Goal: Navigation & Orientation: Go to known website

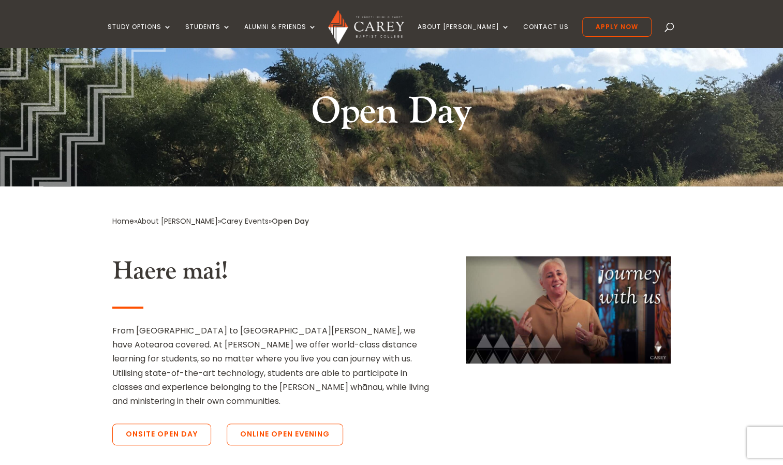
scroll to position [92, 0]
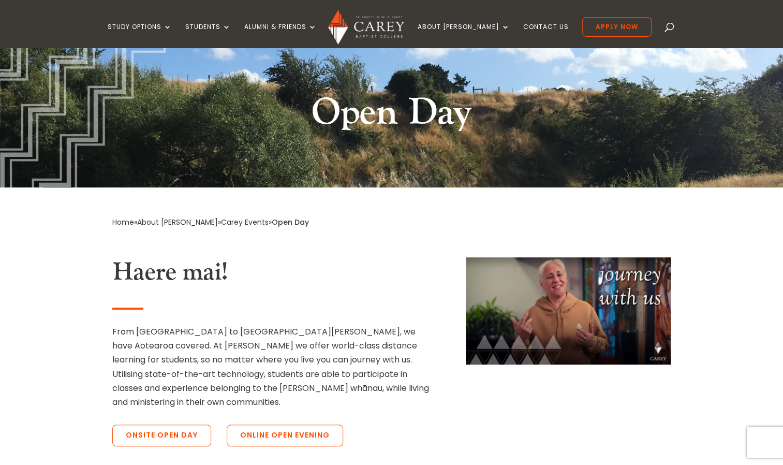
click at [382, 14] on img at bounding box center [366, 27] width 76 height 35
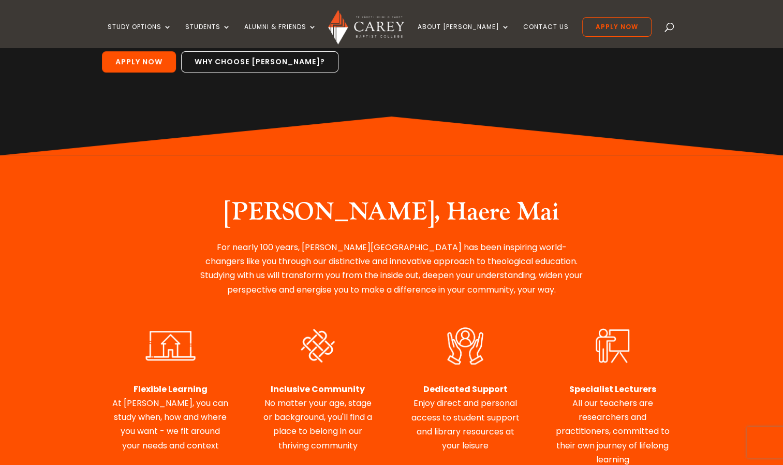
scroll to position [276, 0]
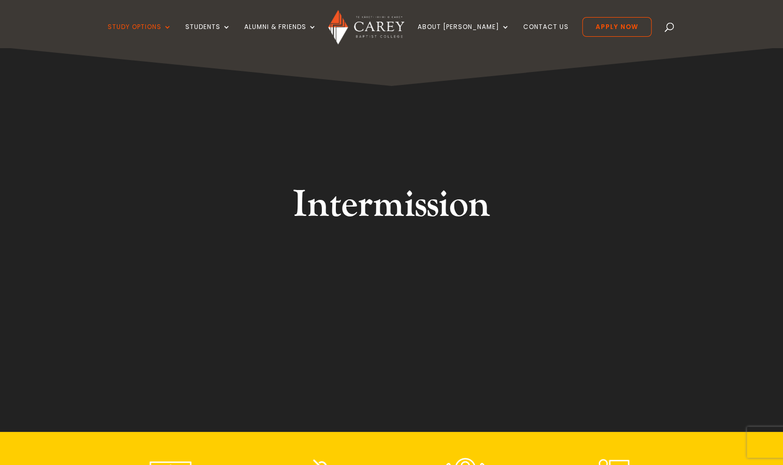
click at [379, 33] on img at bounding box center [366, 27] width 76 height 35
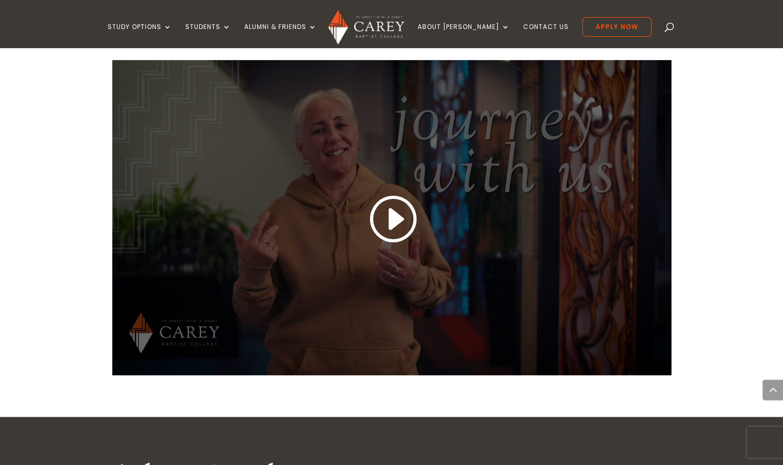
scroll to position [883, 0]
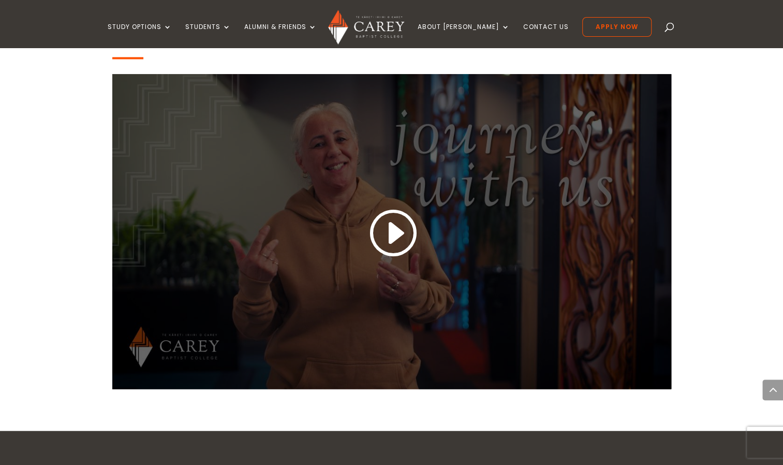
click at [379, 273] on div at bounding box center [391, 231] width 559 height 315
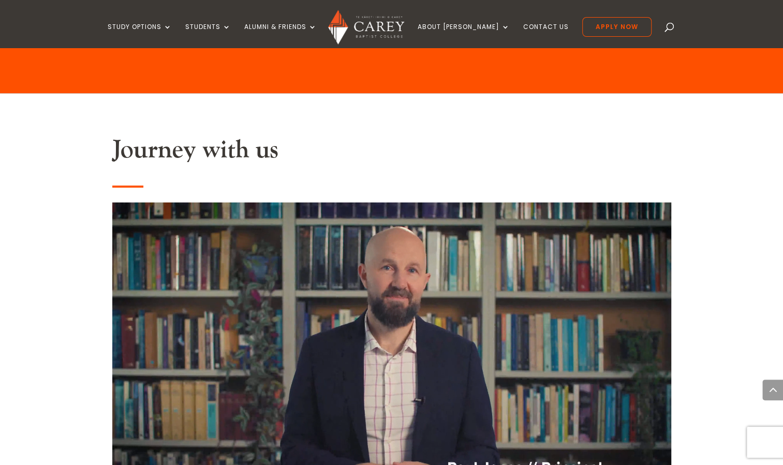
scroll to position [743, 0]
